Goal: Information Seeking & Learning: Learn about a topic

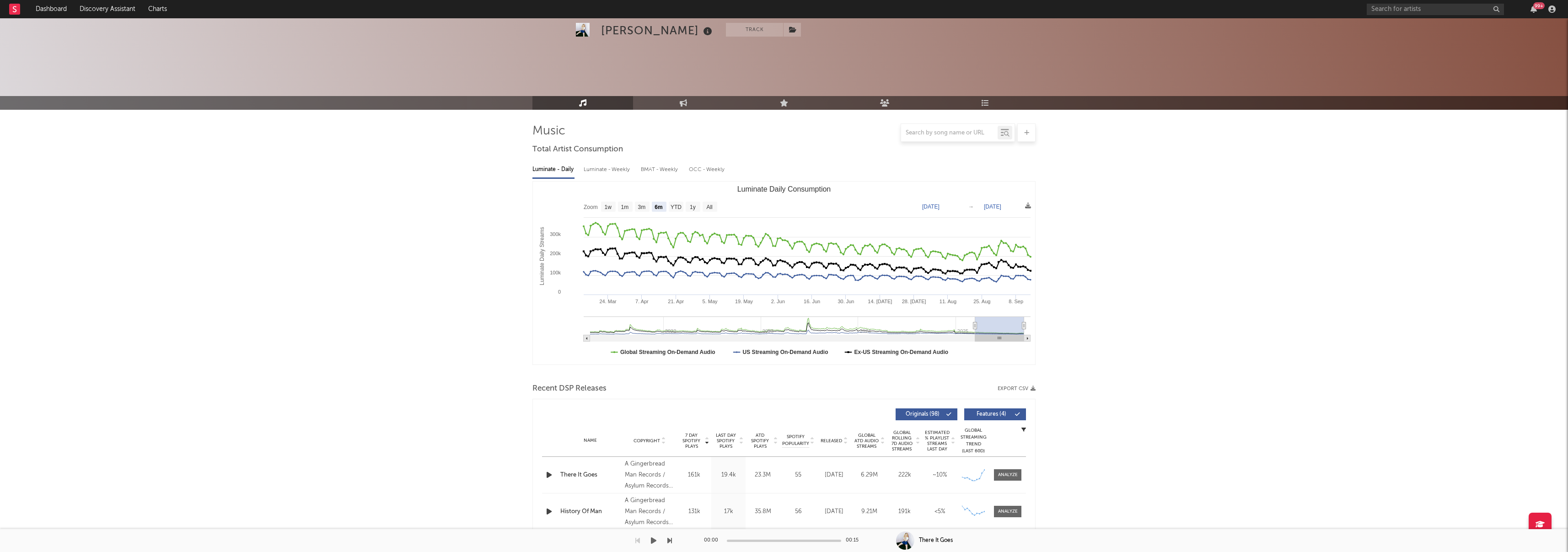
select select "6m"
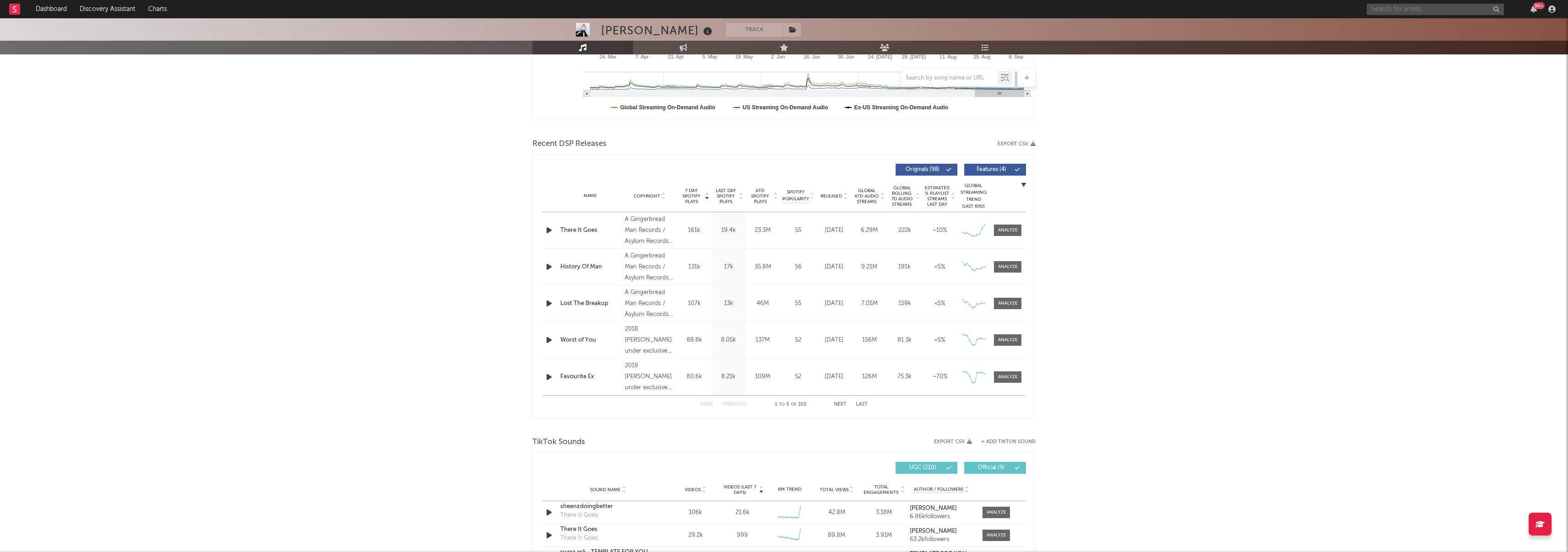
click at [1418, 10] on input "text" at bounding box center [1435, 9] width 137 height 12
type input "ashnikko"
click at [1431, 35] on icon at bounding box center [1431, 35] width 5 height 5
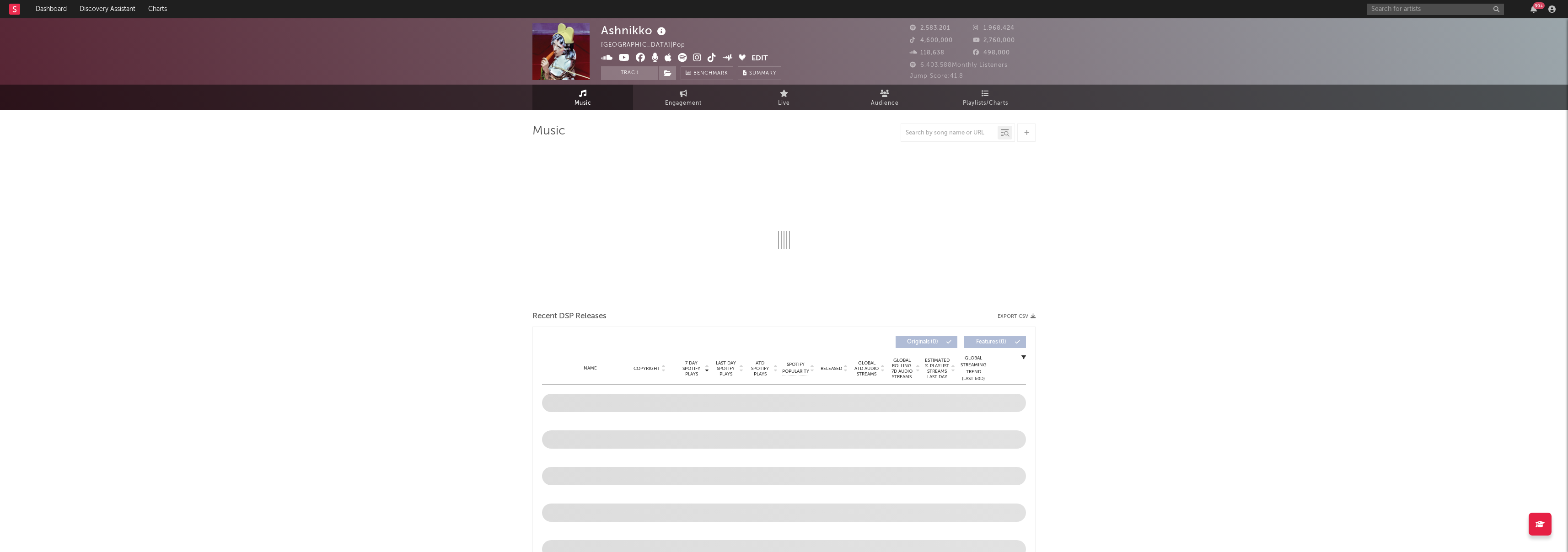
select select "6m"
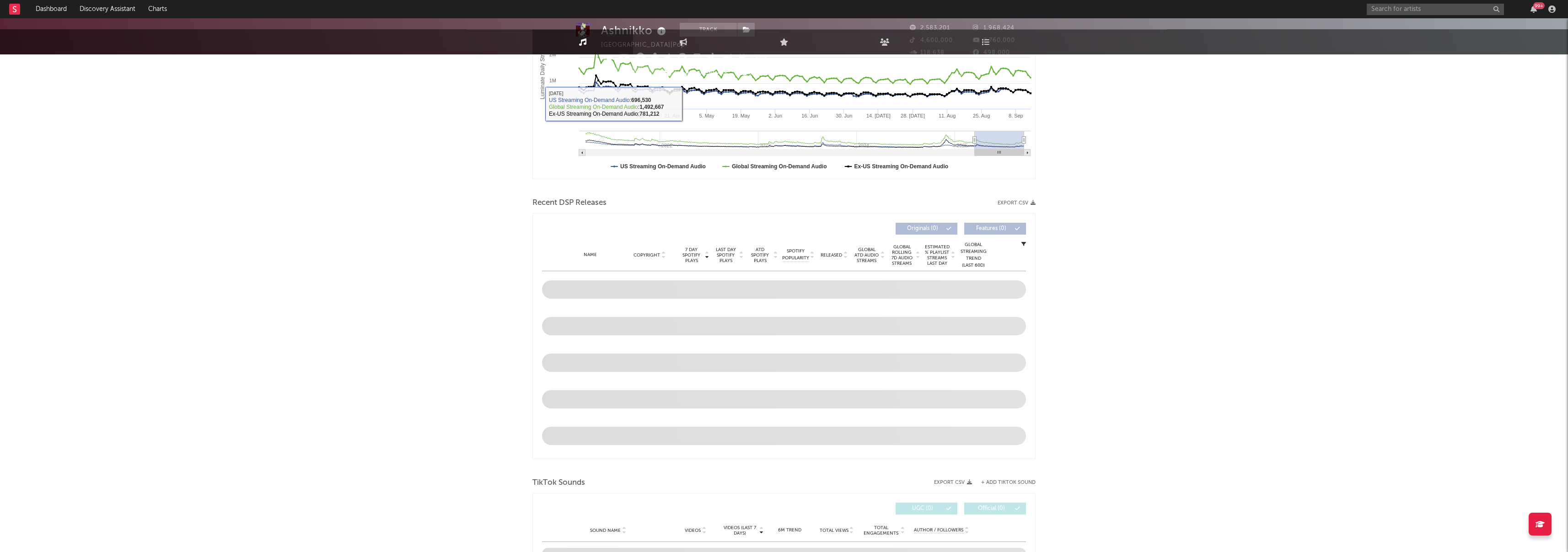
scroll to position [410, 0]
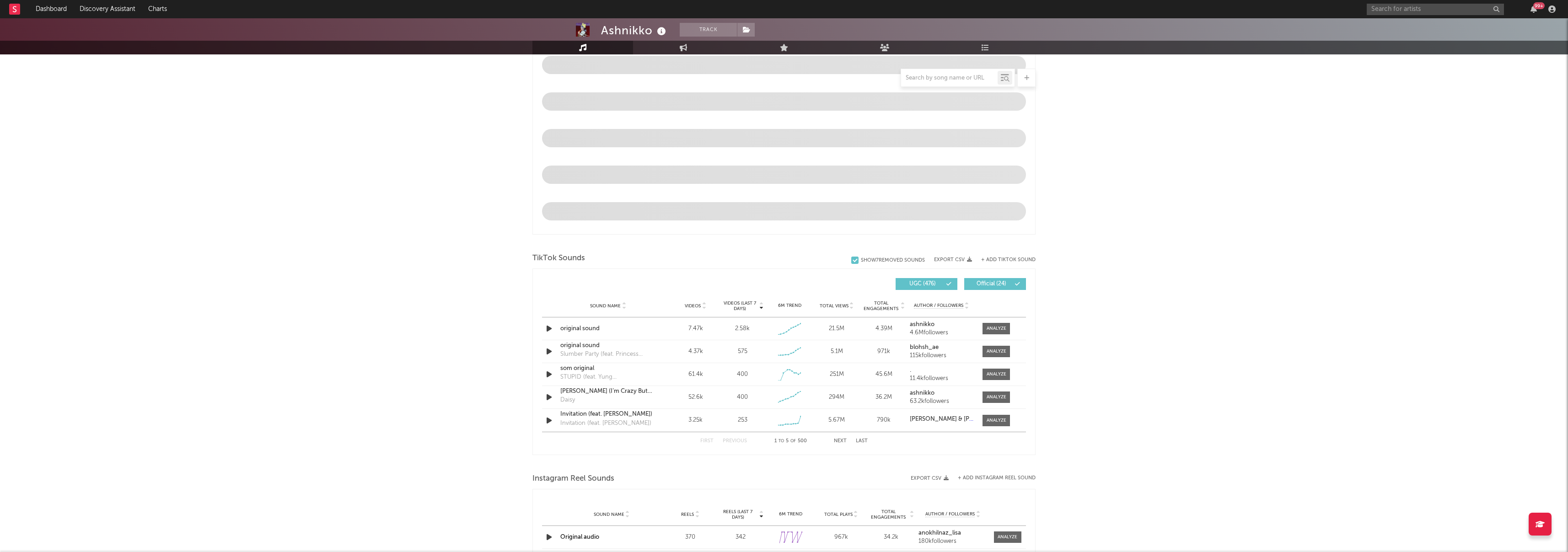
click at [551, 318] on div "Sound Name Videos Videos (last 7 days) Weekly Growth % 6M Trend Total Views Tot…" at bounding box center [783, 306] width 484 height 23
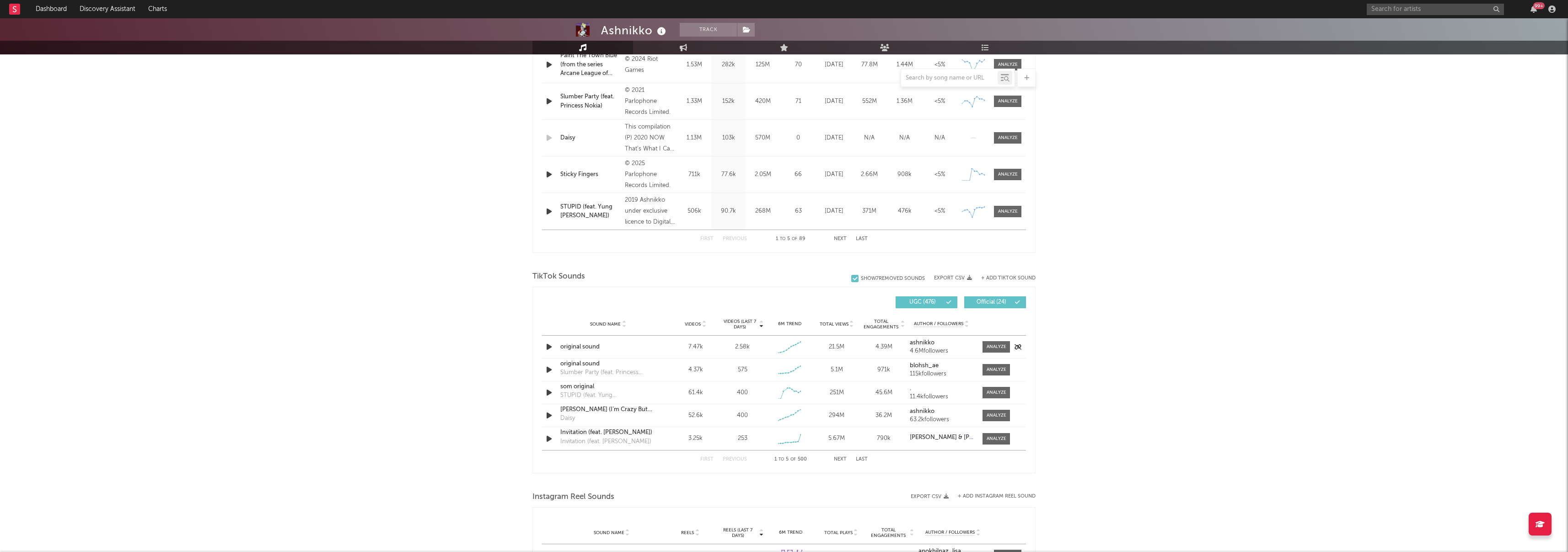
click at [548, 347] on icon "button" at bounding box center [549, 347] width 10 height 12
click at [548, 347] on icon "button" at bounding box center [548, 347] width 9 height 12
click at [551, 347] on icon "button" at bounding box center [549, 347] width 10 height 12
click at [551, 347] on icon "button" at bounding box center [548, 347] width 9 height 12
click at [995, 349] on div at bounding box center [996, 346] width 19 height 7
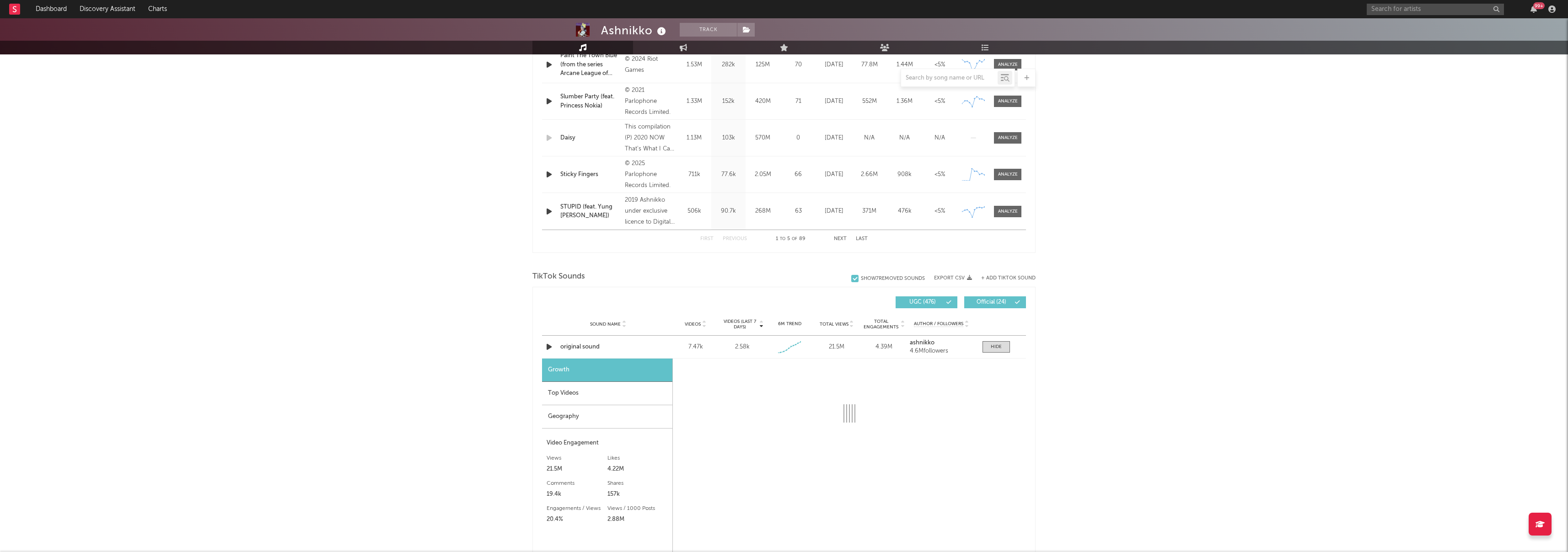
select select "1w"
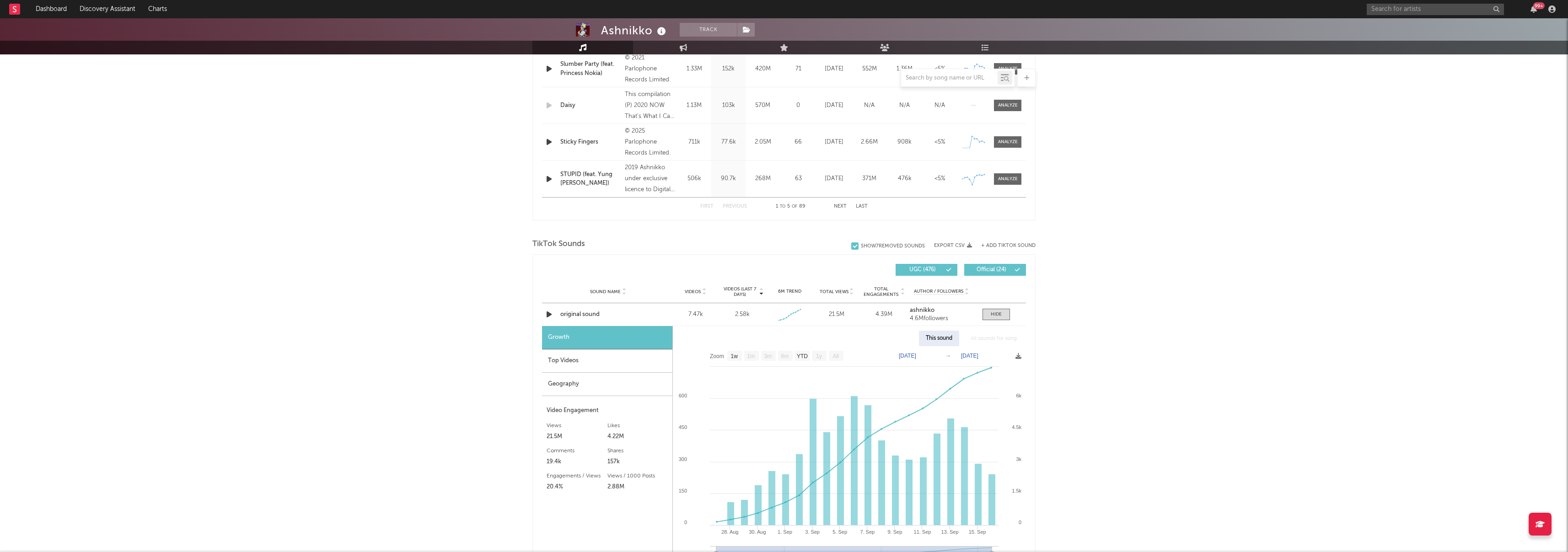
scroll to position [456, 0]
